Goal: Information Seeking & Learning: Learn about a topic

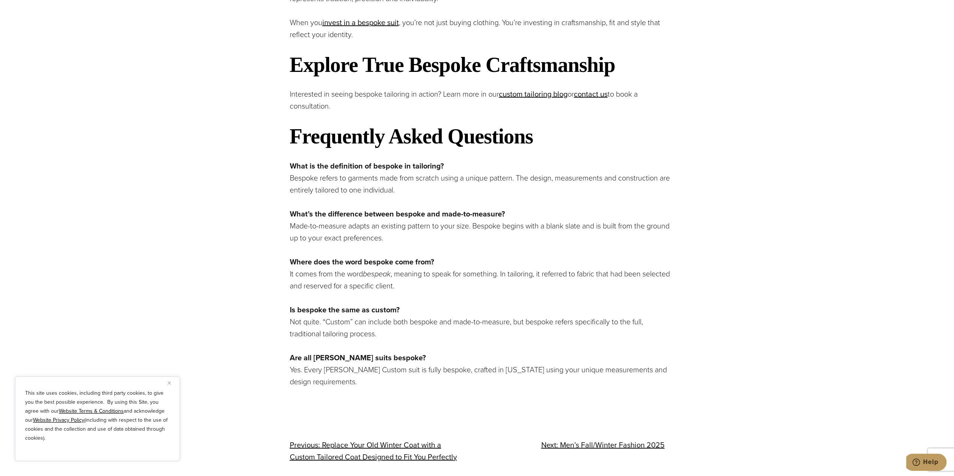
scroll to position [1809, 0]
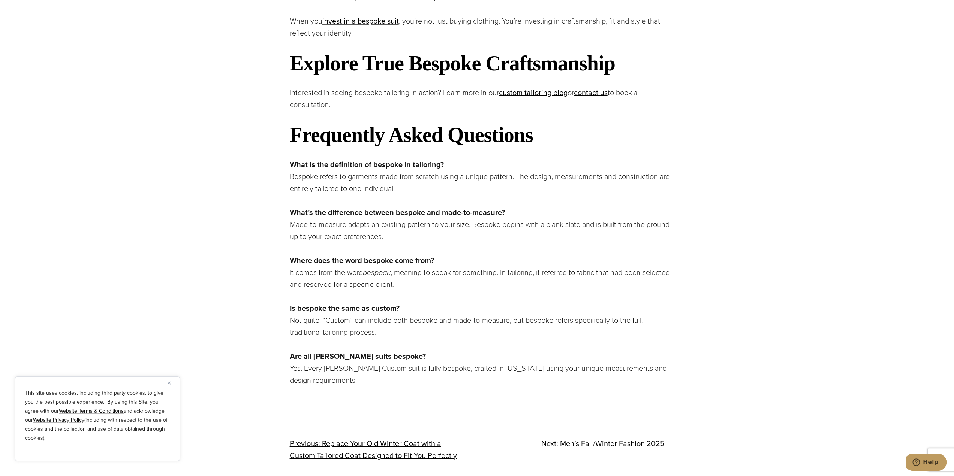
click at [635, 438] on span "Men’s Fall/Winter Fashion 2025" at bounding box center [612, 443] width 105 height 11
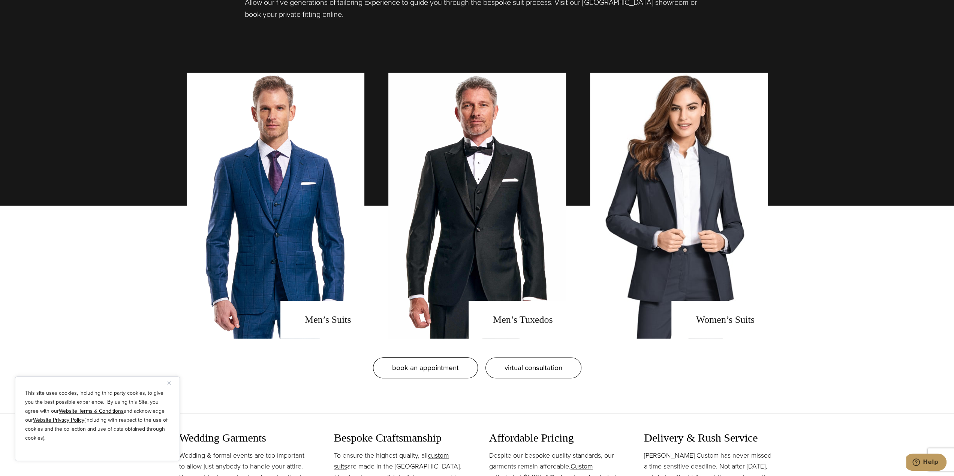
scroll to position [637, 0]
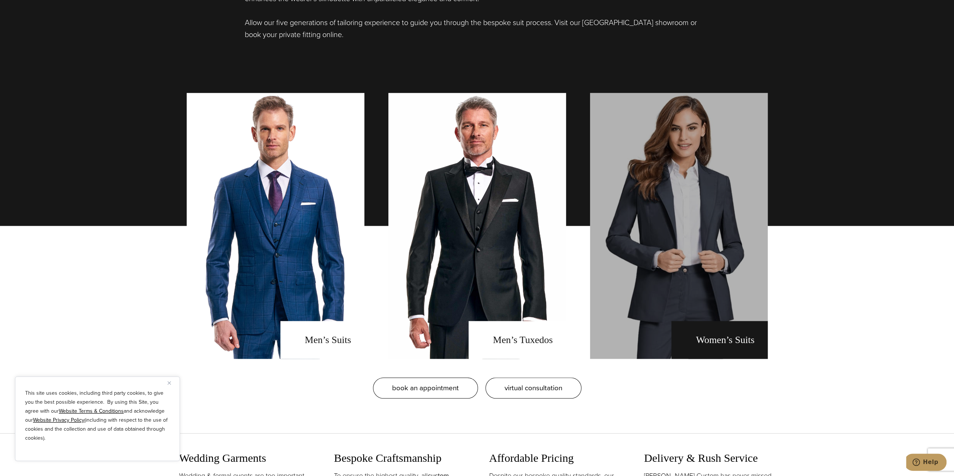
click at [707, 249] on link "Women's Suits" at bounding box center [679, 226] width 178 height 266
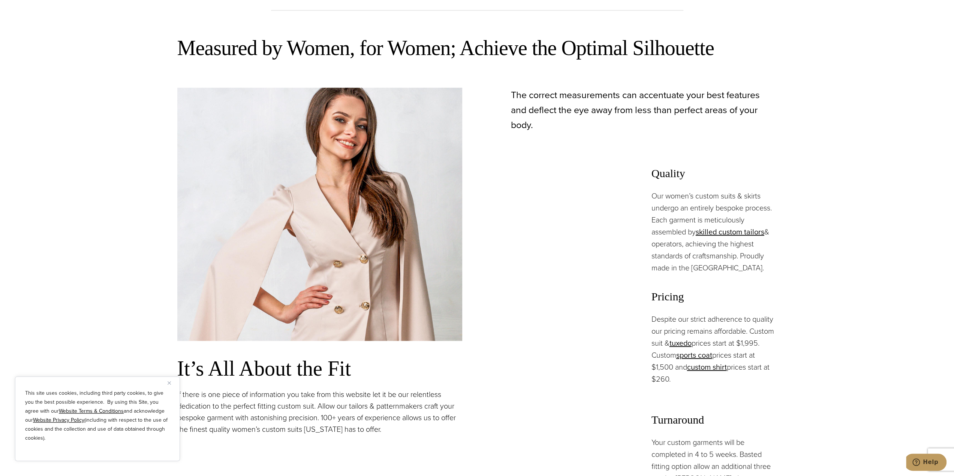
scroll to position [600, 0]
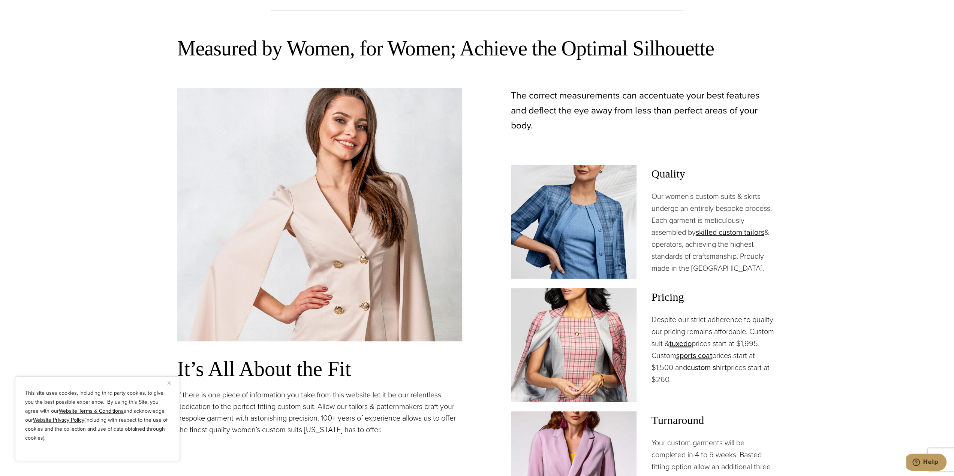
click at [724, 362] on link "custom shirt" at bounding box center [707, 367] width 40 height 11
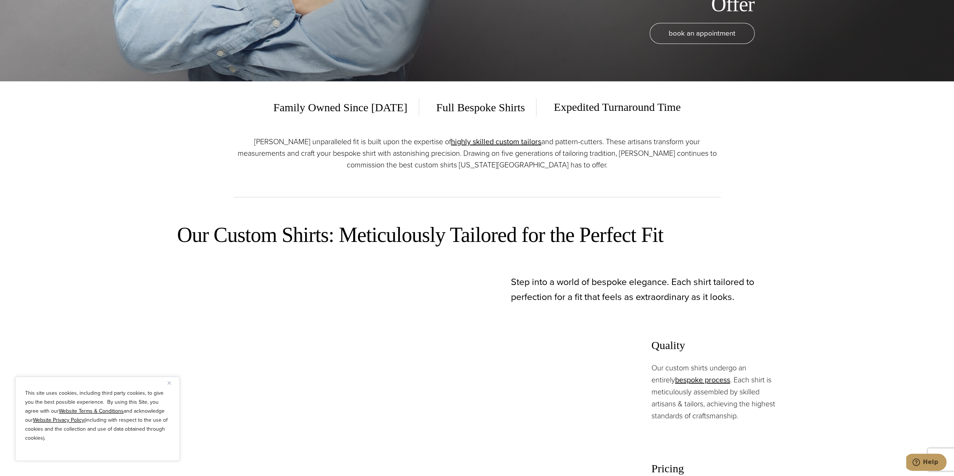
scroll to position [412, 0]
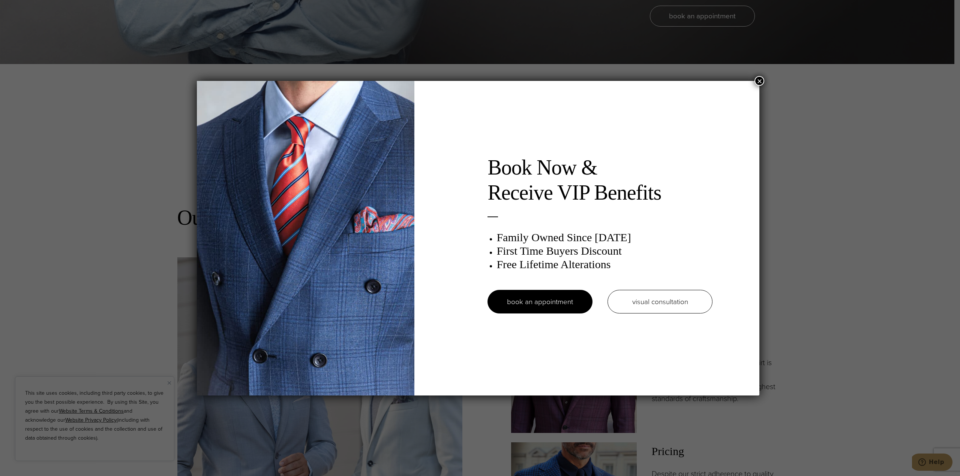
click at [761, 82] on button "×" at bounding box center [759, 81] width 10 height 10
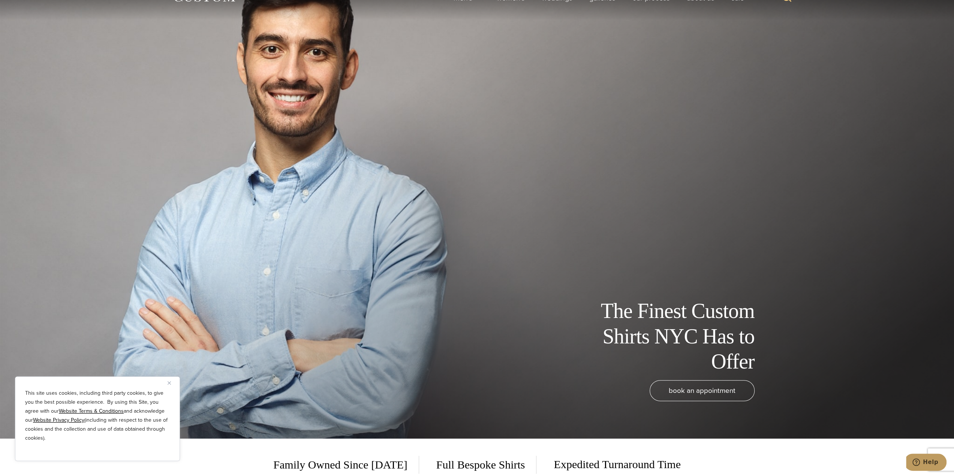
scroll to position [0, 0]
